Goal: Information Seeking & Learning: Check status

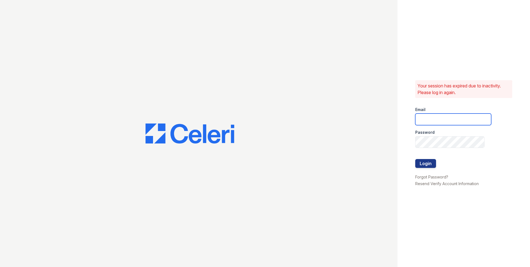
click at [463, 115] on input "email" at bounding box center [454, 119] width 76 height 12
type input "autumncreek1@cafmanagement.com"
click at [433, 165] on button "Login" at bounding box center [426, 163] width 21 height 9
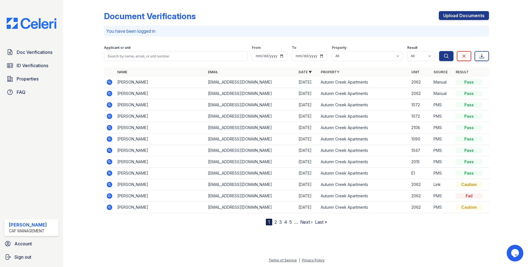
click at [276, 222] on link "2" at bounding box center [276, 222] width 2 height 6
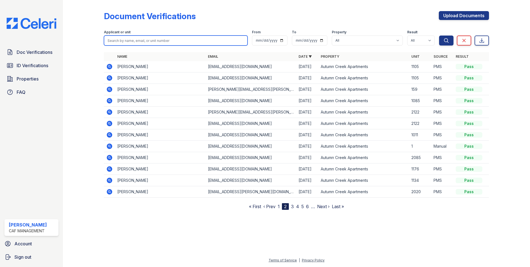
click at [157, 39] on input "search" at bounding box center [176, 41] width 144 height 10
type input "[PERSON_NAME]"
click at [439, 36] on button "Search" at bounding box center [446, 41] width 14 height 10
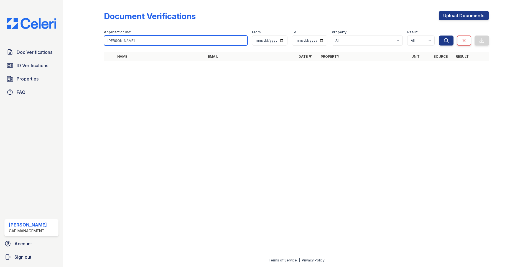
click at [156, 41] on input "[PERSON_NAME]" at bounding box center [176, 41] width 144 height 10
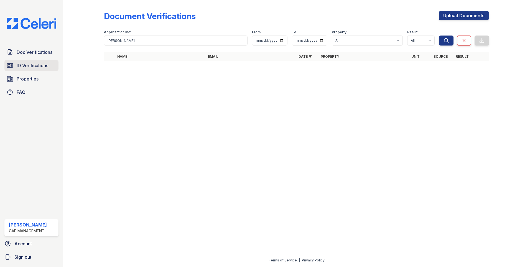
click at [25, 68] on span "ID Verifications" at bounding box center [33, 65] width 32 height 7
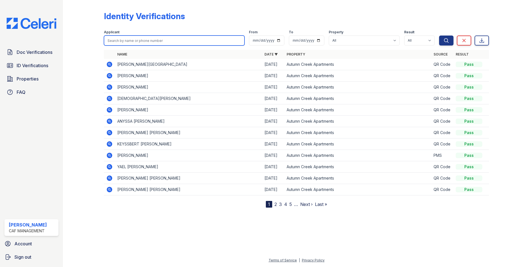
click at [138, 42] on input "search" at bounding box center [174, 41] width 141 height 10
type input "[PERSON_NAME]"
click at [439, 36] on button "Search" at bounding box center [446, 41] width 14 height 10
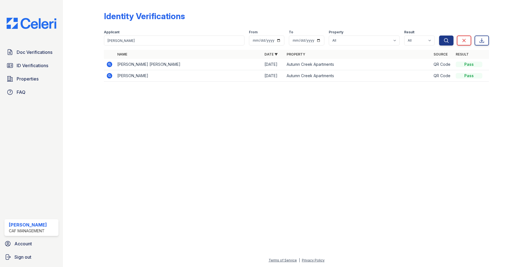
click at [108, 62] on icon at bounding box center [109, 64] width 7 height 7
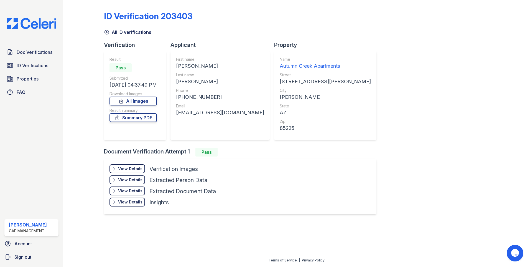
click at [128, 168] on div "View Details" at bounding box center [130, 169] width 24 height 6
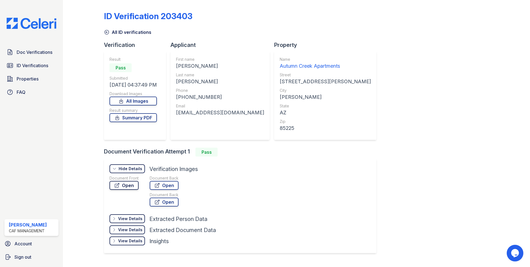
click at [127, 188] on link "Open" at bounding box center [124, 185] width 29 height 9
click at [44, 63] on span "ID Verifications" at bounding box center [33, 65] width 32 height 7
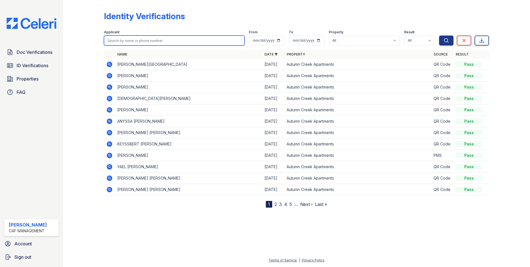
click at [143, 43] on input "search" at bounding box center [174, 41] width 141 height 10
